Goal: Information Seeking & Learning: Learn about a topic

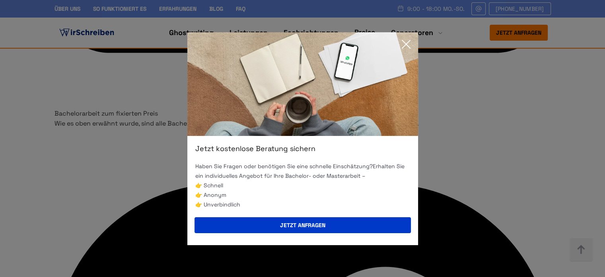
click at [407, 47] on icon at bounding box center [406, 44] width 16 height 16
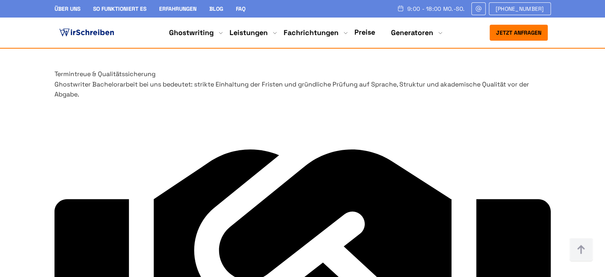
scroll to position [3358, 0]
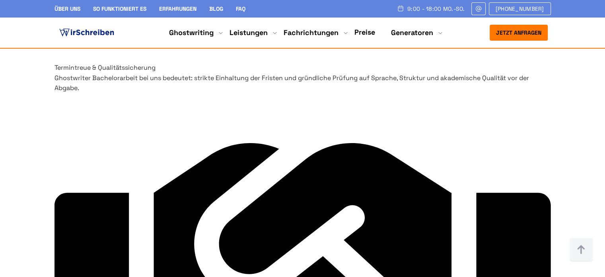
drag, startPoint x: 74, startPoint y: 67, endPoint x: 172, endPoint y: 171, distance: 143.0
copy div "Ghostwriter Bachelorarbeit - anonym und sicher Bachelorarbeit schreiben lassen …"
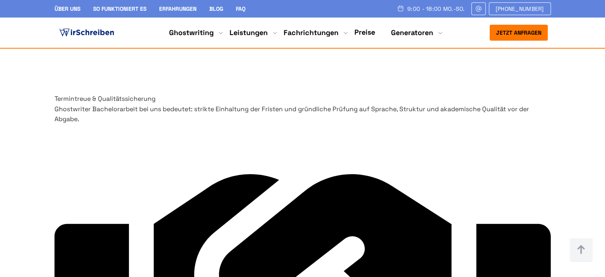
scroll to position [3278, 0]
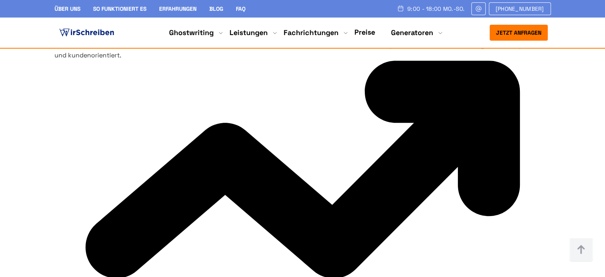
scroll to position [3819, 0]
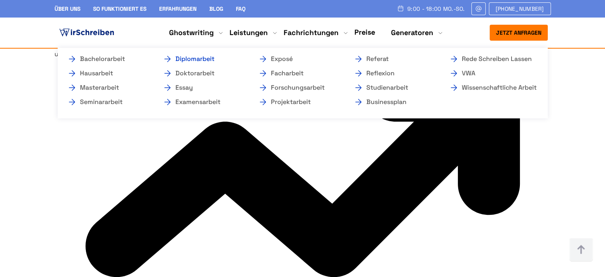
click at [181, 58] on link "Diplomarbeit" at bounding box center [203, 59] width 80 height 10
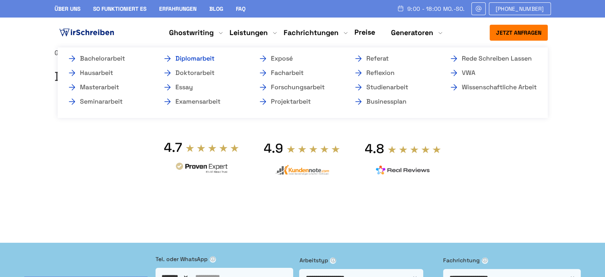
click at [204, 60] on link "Diplomarbeit" at bounding box center [203, 59] width 80 height 10
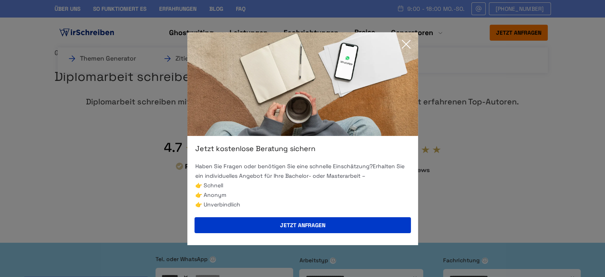
click at [407, 43] on icon at bounding box center [406, 44] width 16 height 16
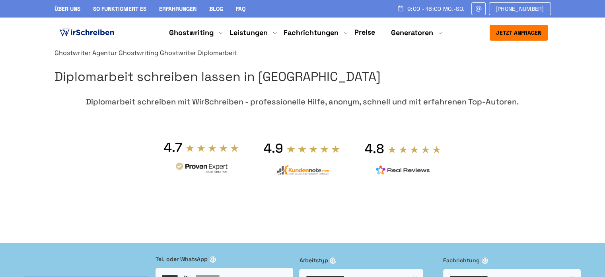
click at [88, 32] on img at bounding box center [87, 33] width 58 height 12
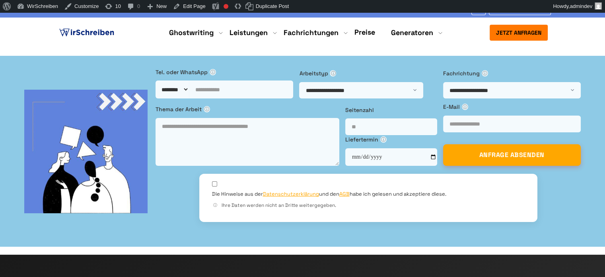
drag, startPoint x: 29, startPoint y: 110, endPoint x: 56, endPoint y: 96, distance: 29.5
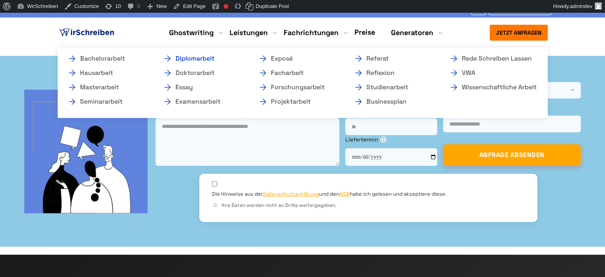
click at [179, 58] on link "Diplomarbeit" at bounding box center [203, 59] width 80 height 10
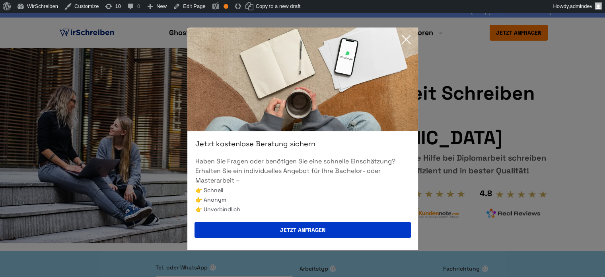
drag, startPoint x: 407, startPoint y: 37, endPoint x: 247, endPoint y: 43, distance: 160.1
click at [407, 37] on icon at bounding box center [406, 39] width 16 height 16
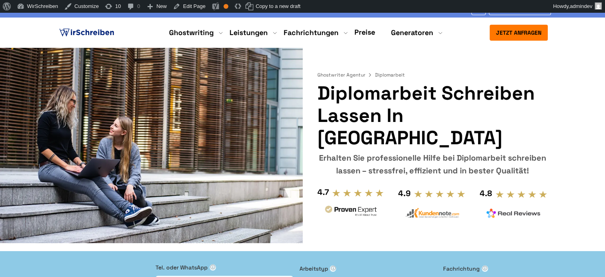
click at [101, 33] on img at bounding box center [87, 33] width 58 height 12
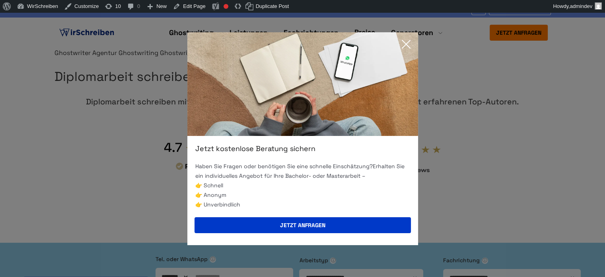
click at [409, 47] on icon at bounding box center [406, 44] width 8 height 8
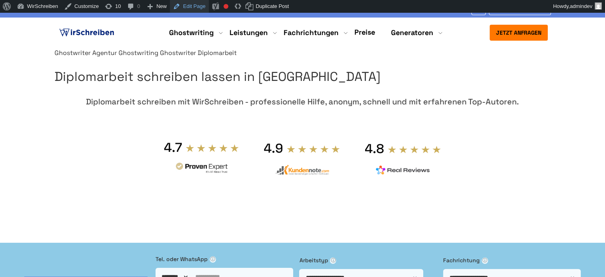
click at [189, 6] on link "Edit Page" at bounding box center [189, 6] width 39 height 13
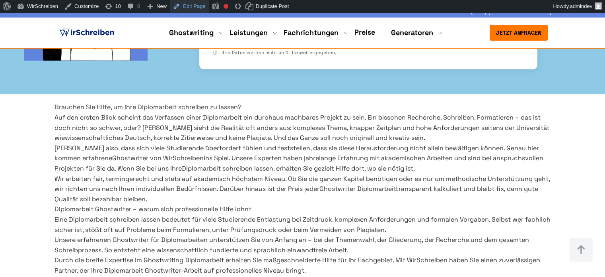
scroll to position [398, 0]
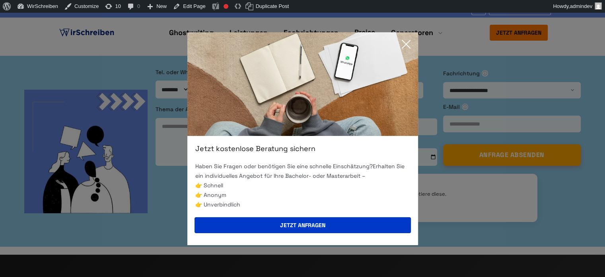
click at [104, 35] on div "Jetzt kostenlose Beratung sichern Haben Sie Fragen oder benötigen Sie eine schn…" at bounding box center [302, 138] width 605 height 277
click at [407, 44] on icon at bounding box center [406, 44] width 16 height 16
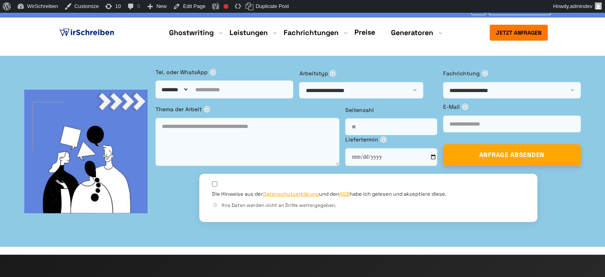
click at [93, 29] on img at bounding box center [87, 33] width 58 height 12
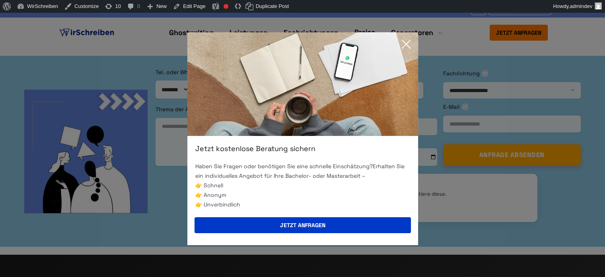
click at [409, 46] on icon at bounding box center [406, 44] width 16 height 16
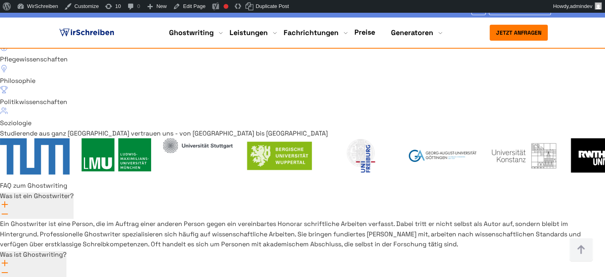
scroll to position [5691, 0]
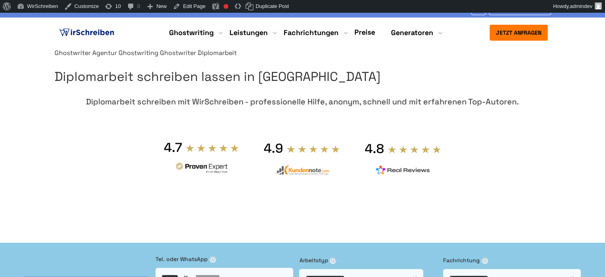
drag, startPoint x: 0, startPoint y: 0, endPoint x: 77, endPoint y: 28, distance: 82.1
click at [77, 28] on img at bounding box center [87, 33] width 58 height 12
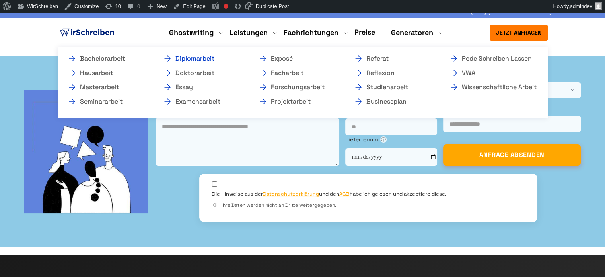
click at [197, 57] on link "Diplomarbeit" at bounding box center [203, 59] width 80 height 10
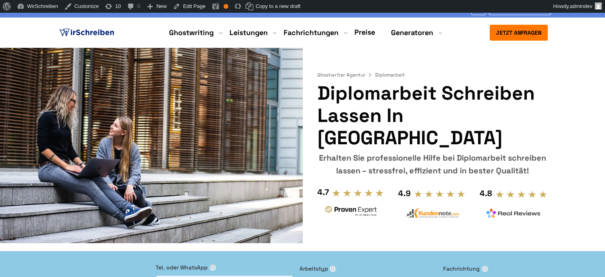
click at [99, 35] on img at bounding box center [87, 33] width 58 height 12
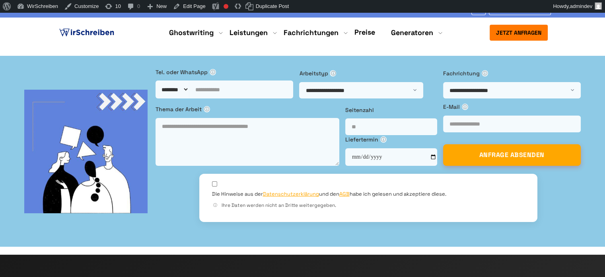
click at [97, 36] on img at bounding box center [87, 33] width 58 height 12
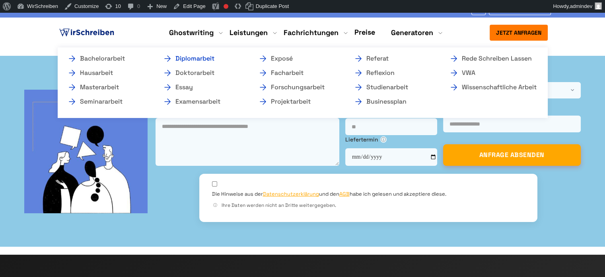
click at [194, 59] on link "Diplomarbeit" at bounding box center [203, 59] width 80 height 10
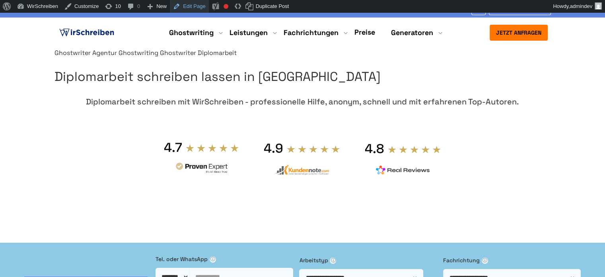
click at [185, 6] on link "Edit Page" at bounding box center [189, 6] width 39 height 13
click at [595, 150] on section "Ghostwriter Agentur Ghostwriting Ghostwriter Diplomarbeit Diplomarbeit schreibe…" at bounding box center [302, 141] width 605 height 187
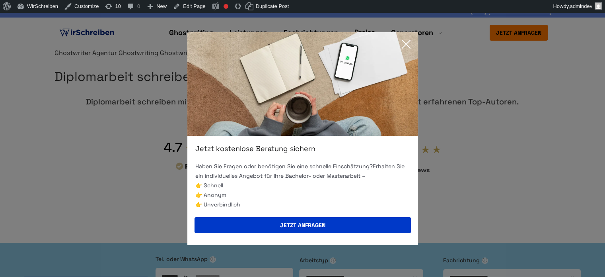
click at [400, 43] on icon at bounding box center [406, 44] width 16 height 16
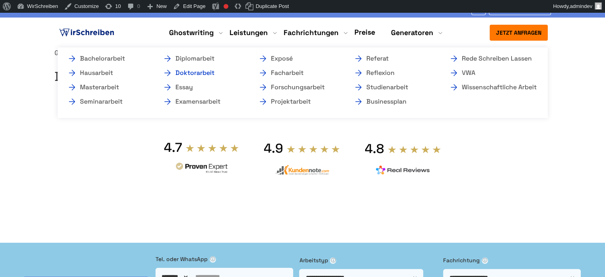
click at [188, 73] on link "Doktorarbeit" at bounding box center [203, 73] width 80 height 10
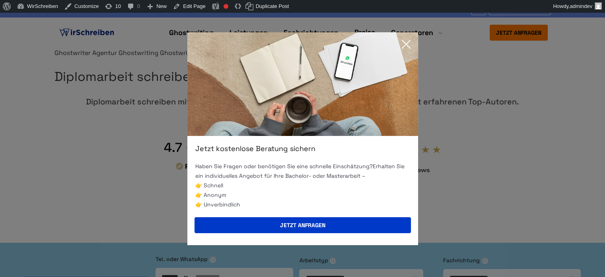
click at [403, 43] on icon at bounding box center [406, 44] width 16 height 16
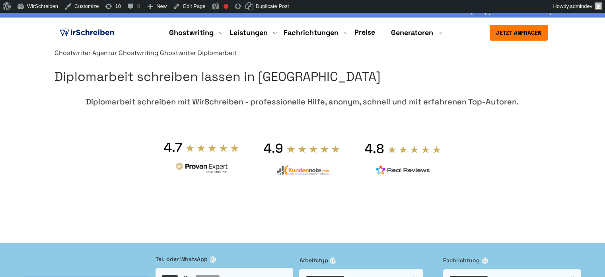
click at [104, 31] on img at bounding box center [87, 33] width 58 height 12
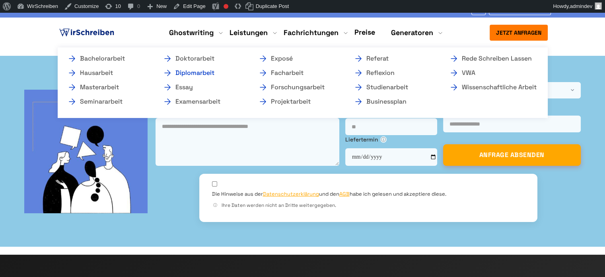
click at [189, 71] on link "Diplomarbeit" at bounding box center [203, 73] width 80 height 10
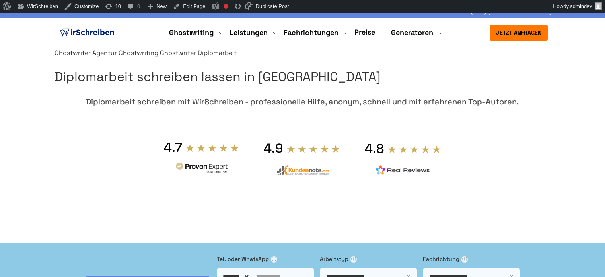
click at [38, 90] on section "Ghostwriter Agentur Ghostwriting Ghostwriter Diplomarbeit Diplomarbeit schreibe…" at bounding box center [302, 141] width 605 height 187
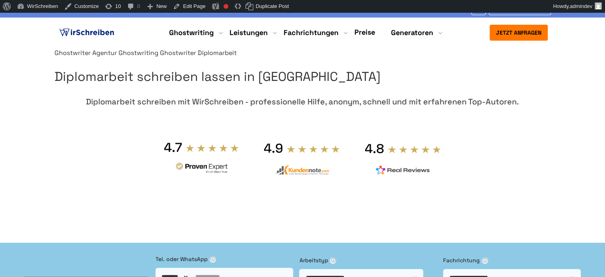
click at [107, 33] on img at bounding box center [87, 33] width 58 height 12
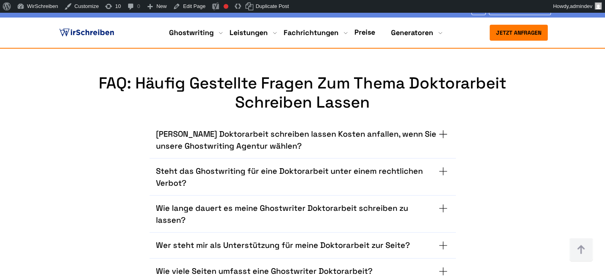
scroll to position [5247, 0]
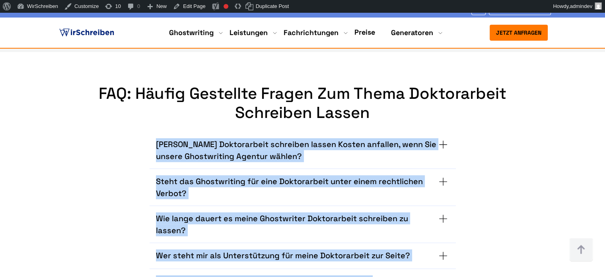
drag, startPoint x: 138, startPoint y: 82, endPoint x: 388, endPoint y: 230, distance: 289.9
click at [388, 230] on div "[PERSON_NAME] Doktorarbeit schreiben lassen Kosten anfallen, wenn Sie unsere Gh…" at bounding box center [302, 208] width 460 height 172
copy div "Loremi Dolorsitamet consectet adipis Elitse doeiusmo, temp Inc utlabo Etdolorem…"
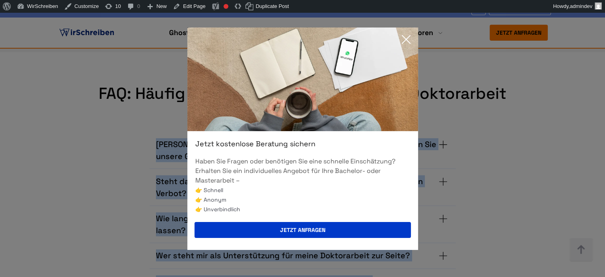
click at [408, 40] on icon at bounding box center [406, 39] width 16 height 16
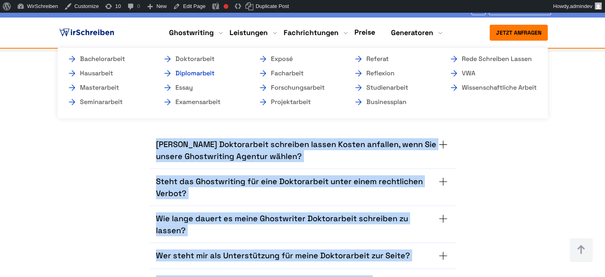
click at [186, 73] on link "Diplomarbeit" at bounding box center [203, 73] width 80 height 10
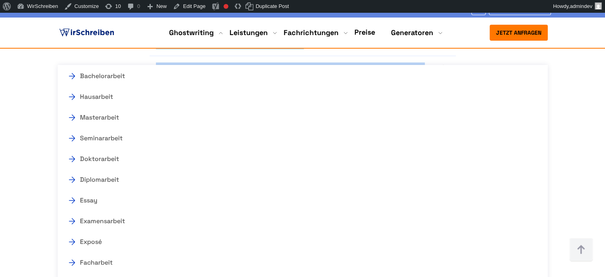
scroll to position [5486, 0]
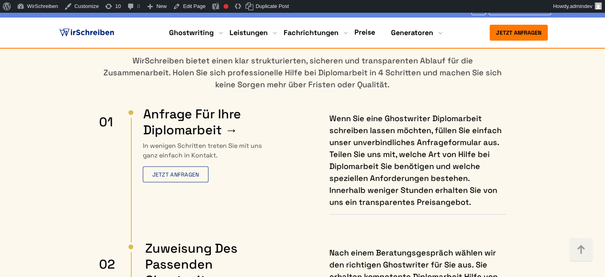
scroll to position [4536, 0]
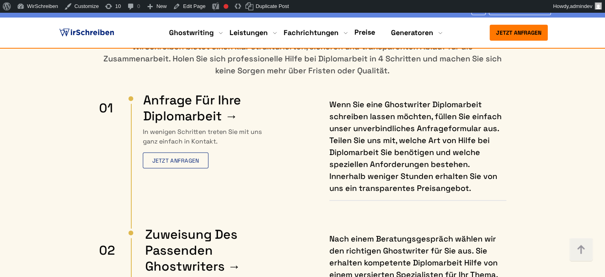
drag, startPoint x: 211, startPoint y: 58, endPoint x: 401, endPoint y: 64, distance: 190.7
copy h2 "Unsere gefragten Fachgebiete"
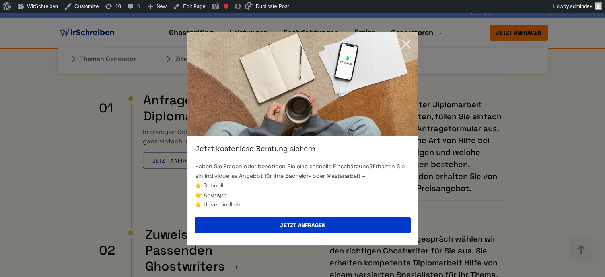
click at [408, 43] on icon at bounding box center [406, 44] width 16 height 16
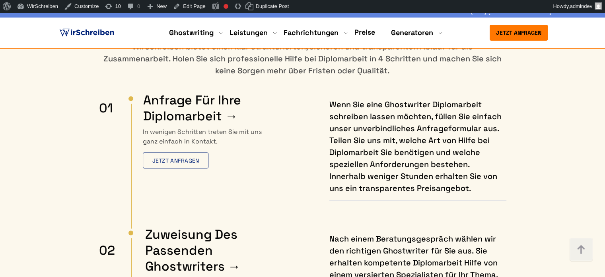
drag, startPoint x: 148, startPoint y: 83, endPoint x: 97, endPoint y: 85, distance: 51.4
drag, startPoint x: 106, startPoint y: 82, endPoint x: 149, endPoint y: 84, distance: 43.0
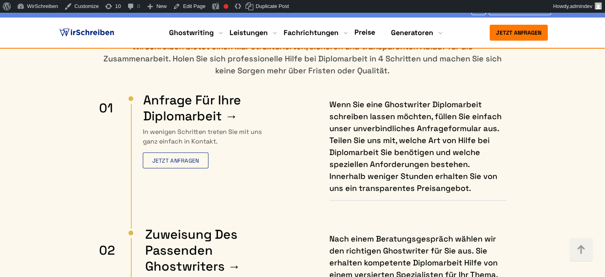
copy p "WirSchreiben"
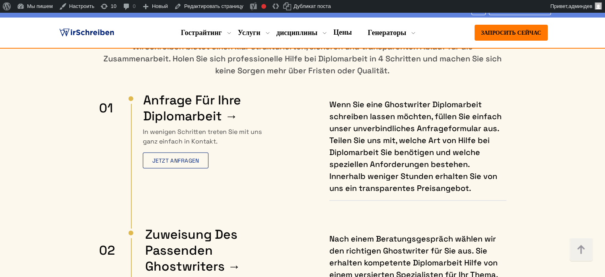
scroll to position [4548, 0]
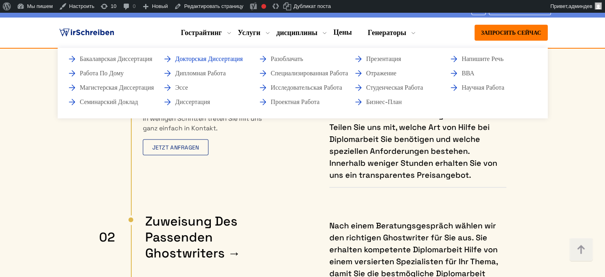
click at [196, 58] on font "докторская диссертация" at bounding box center [209, 59] width 68 height 8
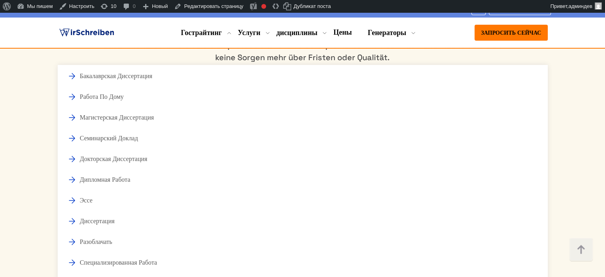
scroll to position [4536, 0]
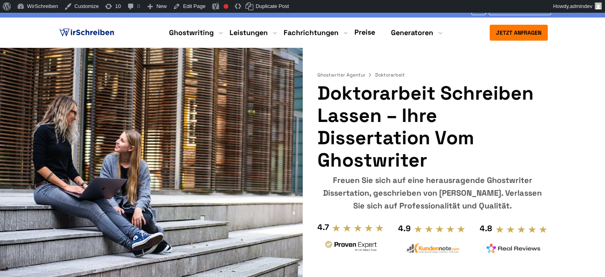
click at [0, 0] on link "Doktorarbeit" at bounding box center [0, 0] width 0 height 0
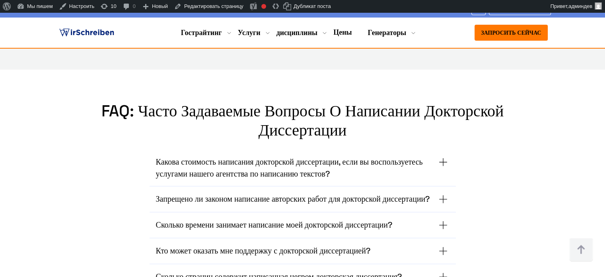
scroll to position [5249, 0]
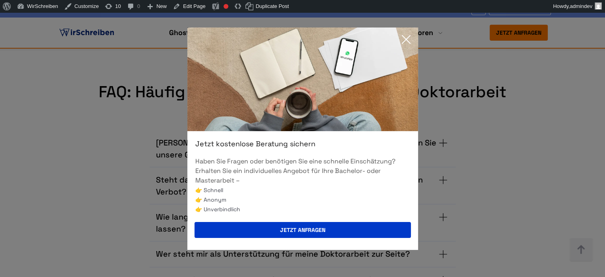
click at [407, 41] on icon at bounding box center [406, 39] width 16 height 16
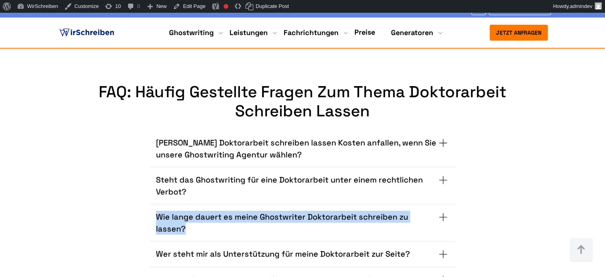
drag, startPoint x: 152, startPoint y: 165, endPoint x: 188, endPoint y: 178, distance: 38.5
click at [188, 204] on div "Wie [PERSON_NAME] dauert es meine Ghostwriter Doktorarbeit schreiben zu lassen?…" at bounding box center [303, 222] width 306 height 37
copy h3 "Wie lange dauert es meine Ghostwriter Doktorarbeit schreiben zu lassen?"
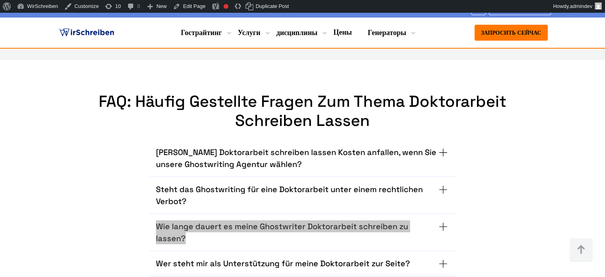
scroll to position [5255, 0]
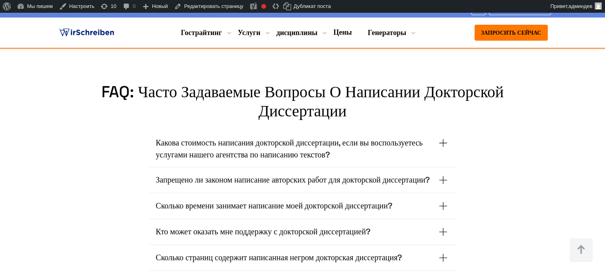
click at [311, 226] on font "Кто может оказать мне поддержку с докторской диссертацией?" at bounding box center [263, 231] width 215 height 10
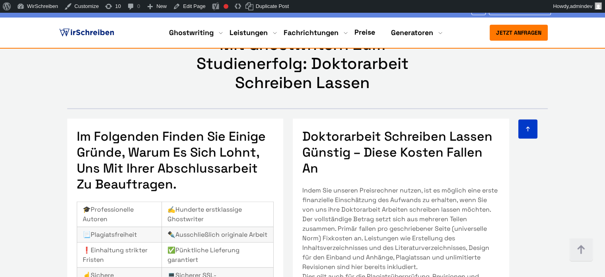
scroll to position [4772, 0]
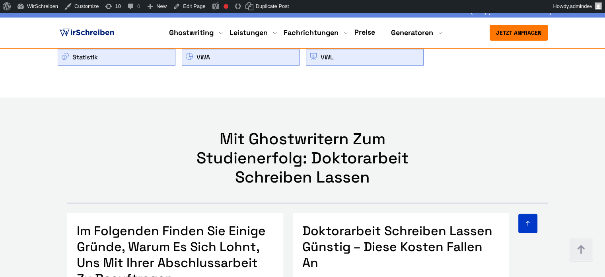
click at [92, 30] on img at bounding box center [87, 33] width 58 height 12
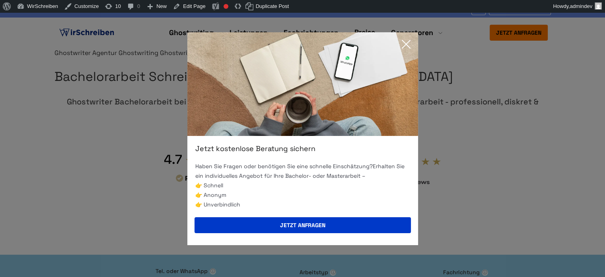
click at [406, 45] on icon at bounding box center [406, 44] width 16 height 16
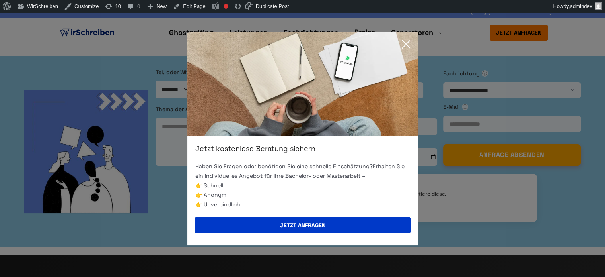
click at [407, 45] on icon at bounding box center [406, 44] width 8 height 8
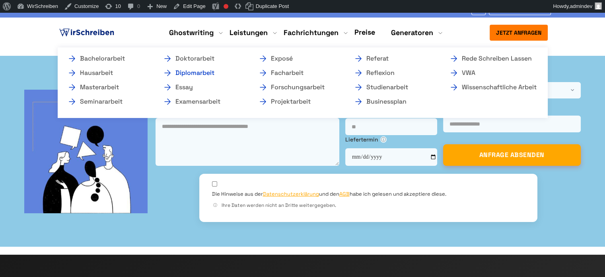
click at [187, 73] on link "Diplomarbeit" at bounding box center [203, 73] width 80 height 10
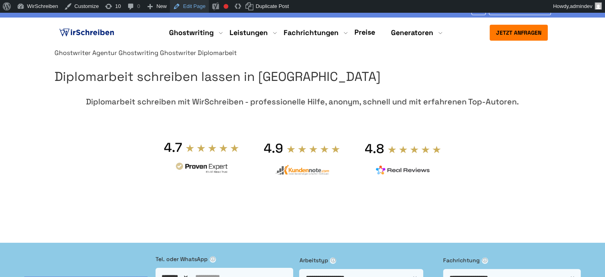
click at [189, 8] on link "Edit Page" at bounding box center [189, 6] width 39 height 13
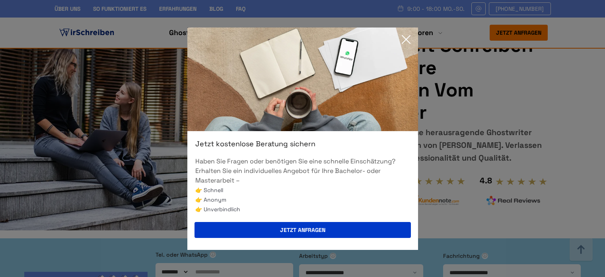
scroll to position [447, 0]
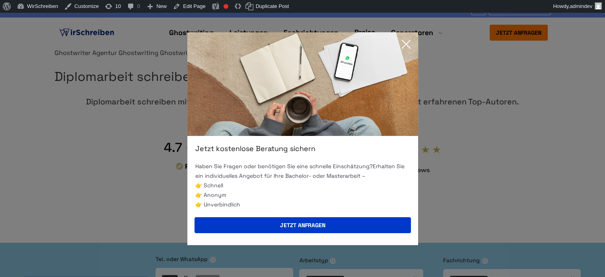
click at [404, 43] on icon at bounding box center [406, 44] width 8 height 8
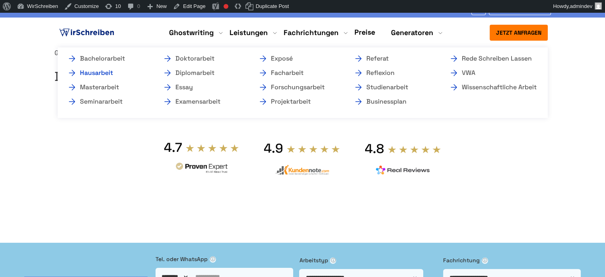
click at [114, 72] on link "Hausarbeit" at bounding box center [107, 73] width 80 height 10
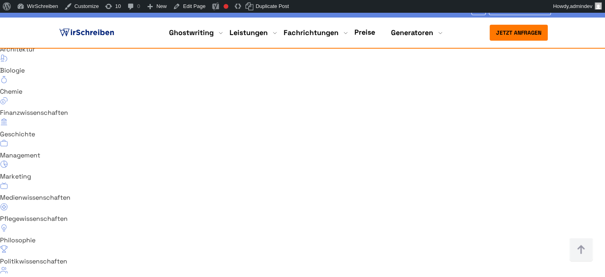
scroll to position [5451, 0]
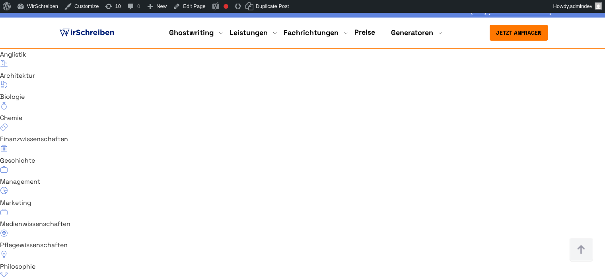
scroll to position [5530, 0]
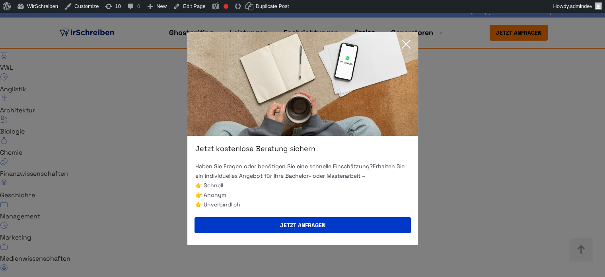
click at [52, 121] on div "Jetzt kostenlose Beratung sichern Haben Sie Fragen oder benötigen Sie eine schn…" at bounding box center [302, 138] width 605 height 277
click at [404, 41] on icon at bounding box center [406, 44] width 16 height 16
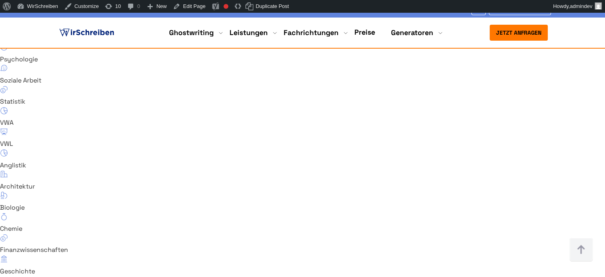
scroll to position [5430, 0]
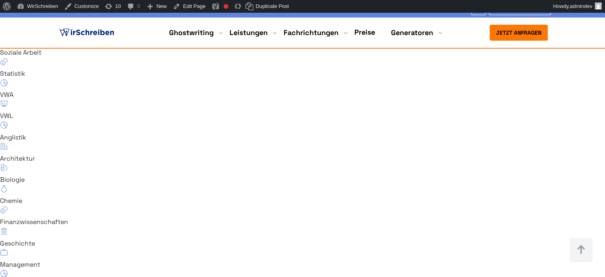
scroll to position [5509, 0]
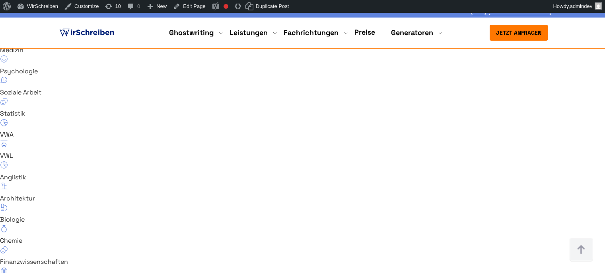
scroll to position [5390, 0]
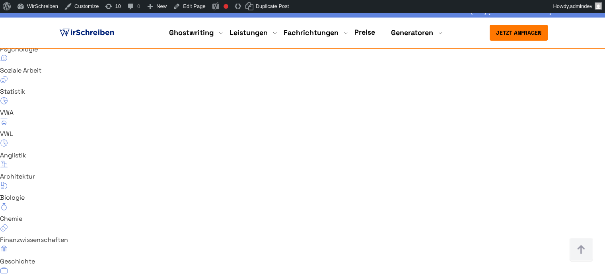
scroll to position [5430, 0]
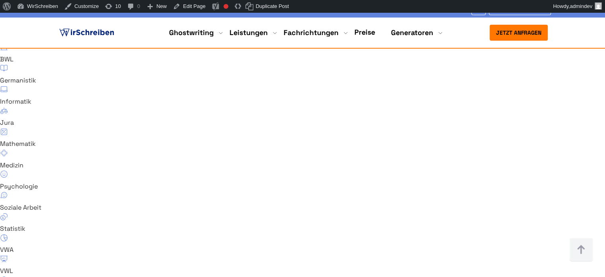
scroll to position [5350, 0]
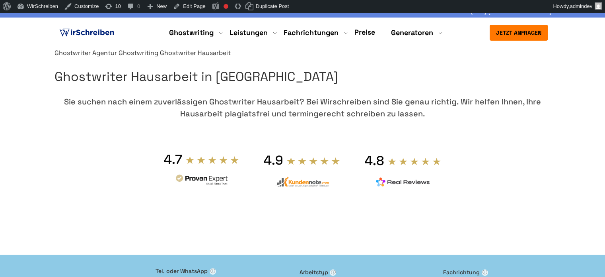
drag, startPoint x: 532, startPoint y: 94, endPoint x: 323, endPoint y: 98, distance: 209.3
click at [323, 87] on h1 "Ghostwriter Hausarbeit in [GEOGRAPHIC_DATA]" at bounding box center [303, 76] width 497 height 20
copy h1 "Ghostwriter Hausarbeit"
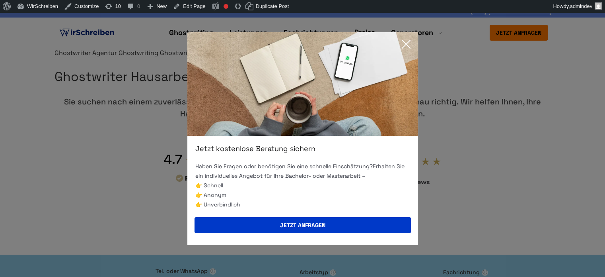
click at [405, 48] on icon at bounding box center [406, 44] width 16 height 16
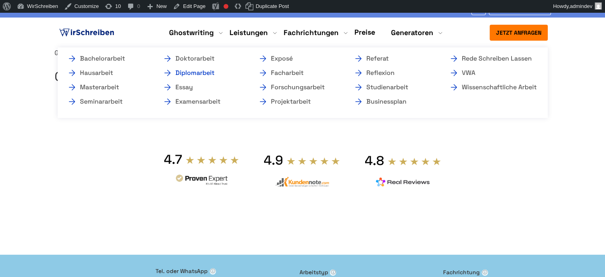
click at [199, 73] on link "Diplomarbeit" at bounding box center [203, 73] width 80 height 10
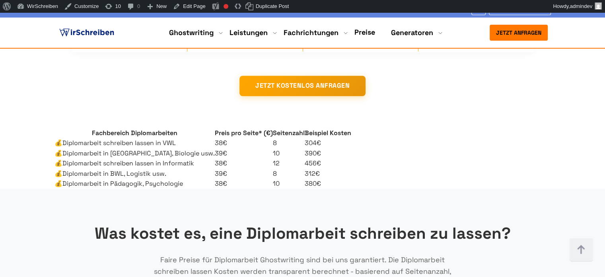
scroll to position [3939, 0]
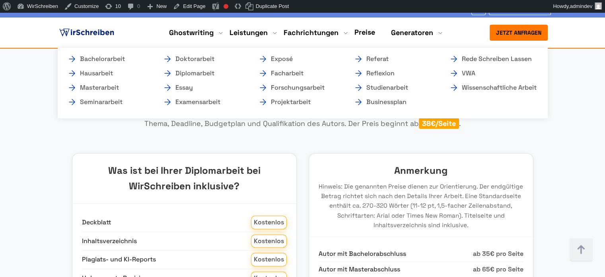
click at [201, 32] on li "Ghostwriting Bachelorarbeit Hausarbeit Masterarbeit Seminararbeit Doktorarbeit …" at bounding box center [191, 33] width 45 height 10
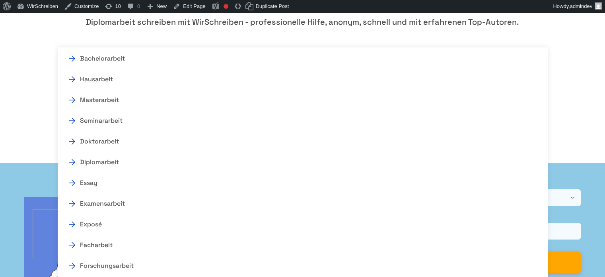
scroll to position [73, 0]
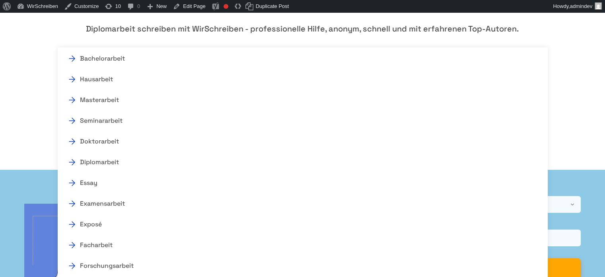
click at [565, 85] on section "Ghostwriter Agentur Ghostwriting Ghostwriter Diplomarbeit Diplomarbeit schreibe…" at bounding box center [302, 68] width 605 height 187
click at [513, 14] on h1 "Diplomarbeit schreiben lassen in Deutschland" at bounding box center [303, 4] width 497 height 20
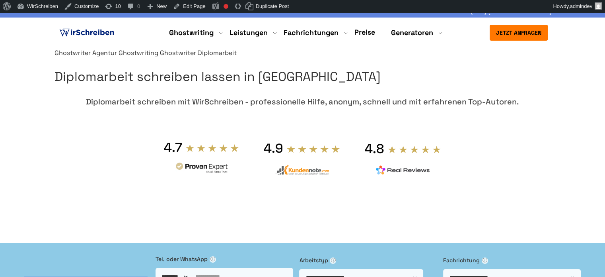
click at [158, 57] on link "Ghostwriting" at bounding box center [139, 53] width 40 height 8
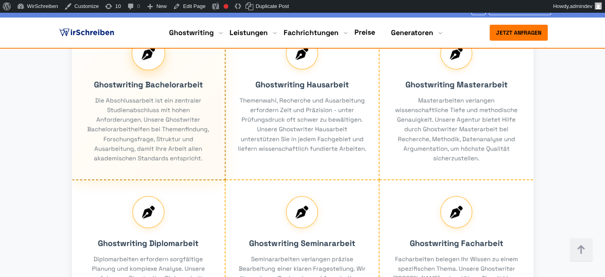
scroll to position [477, 0]
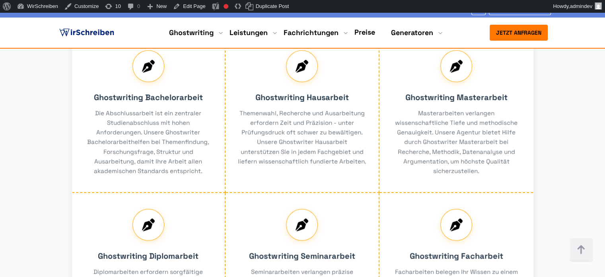
scroll to position [557, 0]
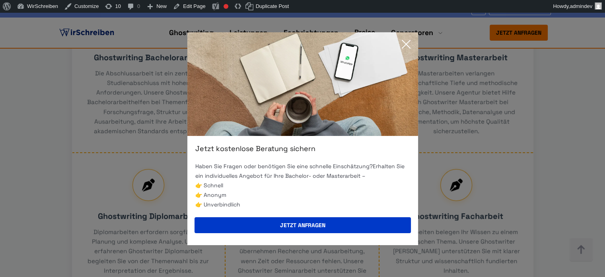
click at [43, 84] on div "Jetzt kostenlose Beratung sichern Haben Sie Fragen oder benötigen Sie eine schn…" at bounding box center [302, 138] width 605 height 277
click at [406, 43] on icon at bounding box center [406, 44] width 8 height 8
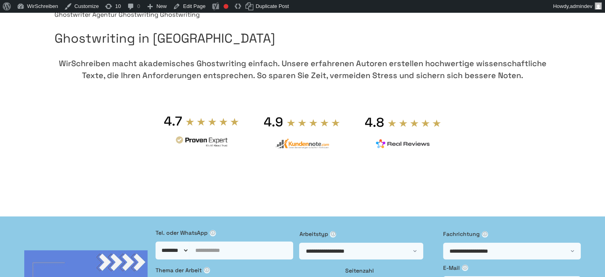
scroll to position [0, 0]
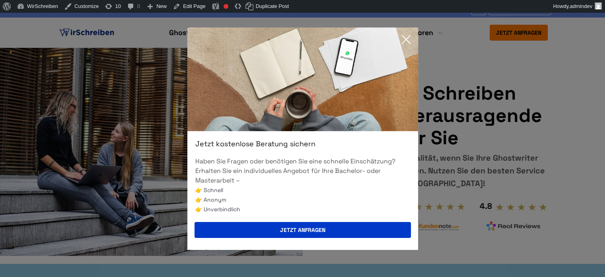
drag, startPoint x: 0, startPoint y: 0, endPoint x: 142, endPoint y: 32, distance: 145.6
click at [142, 32] on div "Jetzt kostenlose Beratung sichern Haben Sie Fragen oder benötigen Sie eine schn…" at bounding box center [302, 138] width 605 height 277
